Goal: Use online tool/utility: Utilize a website feature to perform a specific function

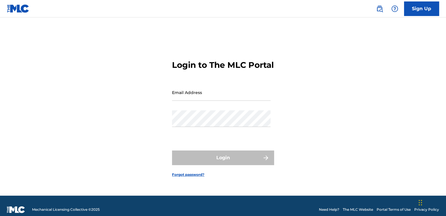
click at [194, 101] on input "Email Address" at bounding box center [221, 92] width 99 height 17
click at [321, 87] on div "Login to The MLC Portal Email Address Password Login Forgot password?" at bounding box center [223, 114] width 408 height 164
click at [53, 66] on div "Login to The MLC Portal Email Address Password Login Forgot password?" at bounding box center [223, 114] width 408 height 164
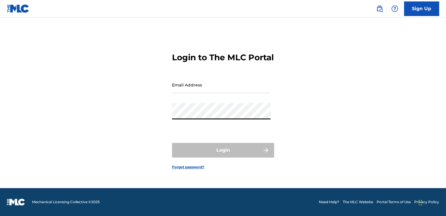
click at [415, 70] on div "Login to The MLC Portal Email Address Password Login Forgot password?" at bounding box center [223, 106] width 408 height 164
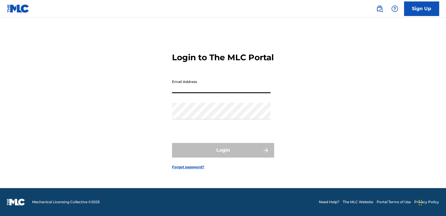
click at [204, 91] on input "Email Address" at bounding box center [221, 85] width 99 height 17
click at [370, 87] on div "Login to The MLC Portal Email Address Password Login Forgot password?" at bounding box center [223, 106] width 408 height 164
click at [196, 89] on input "Email Address" at bounding box center [221, 85] width 99 height 17
click at [362, 51] on div "Login to The MLC Portal Email Address Password Login Forgot password?" at bounding box center [223, 106] width 408 height 164
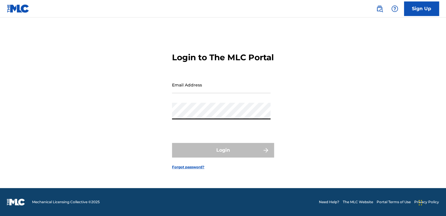
type input "[EMAIL_ADDRESS][DOMAIN_NAME]"
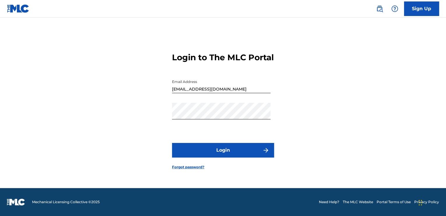
click at [223, 157] on button "Login" at bounding box center [223, 150] width 102 height 15
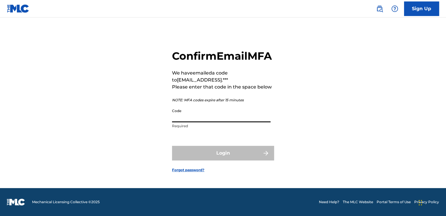
click at [199, 121] on input "Code" at bounding box center [221, 114] width 99 height 17
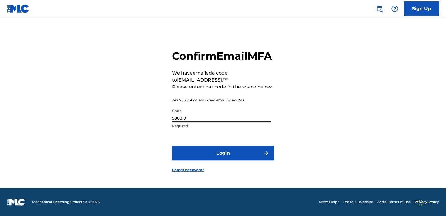
type input "588819"
click at [250, 156] on button "Login" at bounding box center [223, 153] width 102 height 15
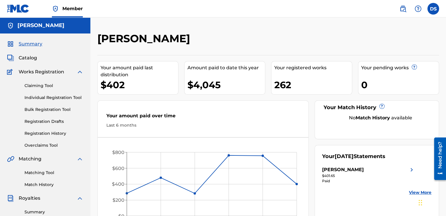
click at [30, 173] on link "Matching Tool" at bounding box center [53, 173] width 59 height 6
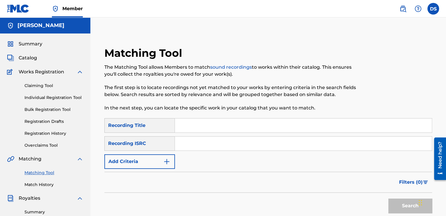
click at [140, 162] on button "Add Criteria" at bounding box center [139, 161] width 71 height 15
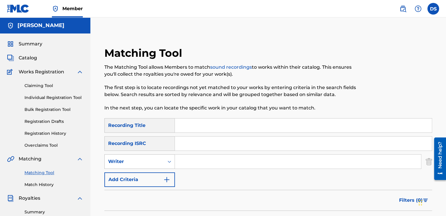
click at [144, 159] on div "Writer" at bounding box center [134, 161] width 52 height 7
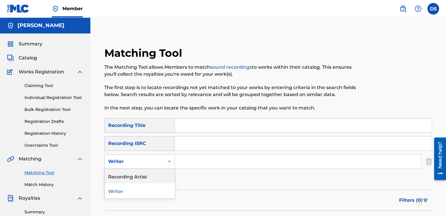
click at [134, 176] on div "Recording Artist" at bounding box center [140, 176] width 70 height 15
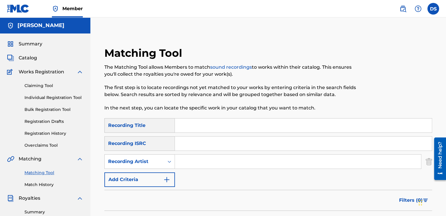
click at [220, 161] on input "Search Form" at bounding box center [298, 162] width 246 height 14
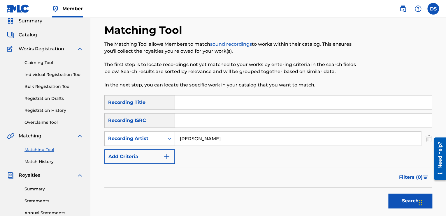
scroll to position [58, 0]
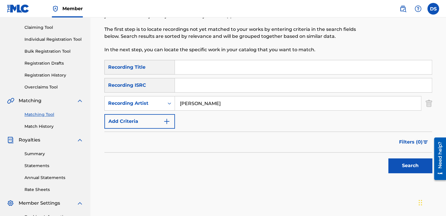
type input "[PERSON_NAME]"
click at [407, 163] on button "Search" at bounding box center [410, 166] width 44 height 15
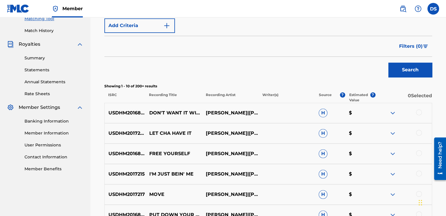
scroll to position [146, 0]
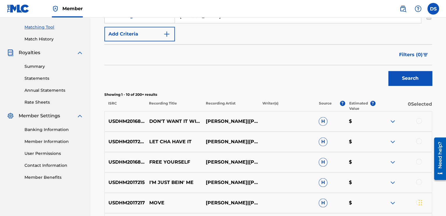
click at [415, 56] on span "Filters ( 0 )" at bounding box center [411, 54] width 24 height 7
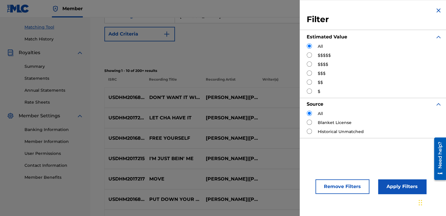
click at [309, 56] on input "Search Form" at bounding box center [309, 54] width 5 height 5
radio input "true"
click at [399, 189] on button "Apply Filters" at bounding box center [402, 187] width 48 height 15
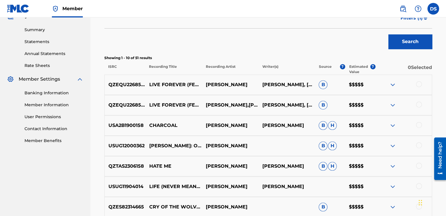
scroll to position [174, 0]
